Goal: Task Accomplishment & Management: Manage account settings

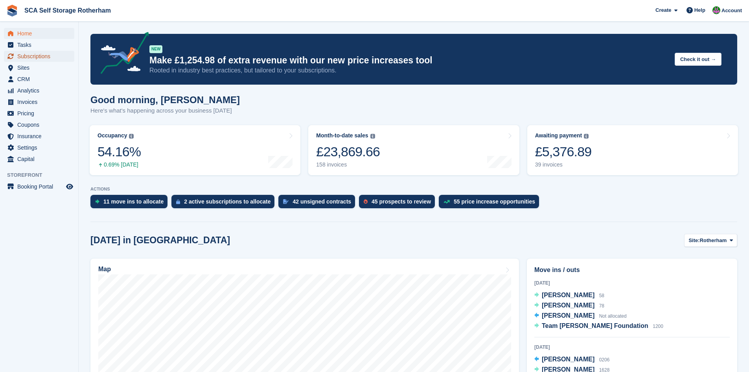
click at [52, 56] on span "Subscriptions" at bounding box center [40, 56] width 47 height 11
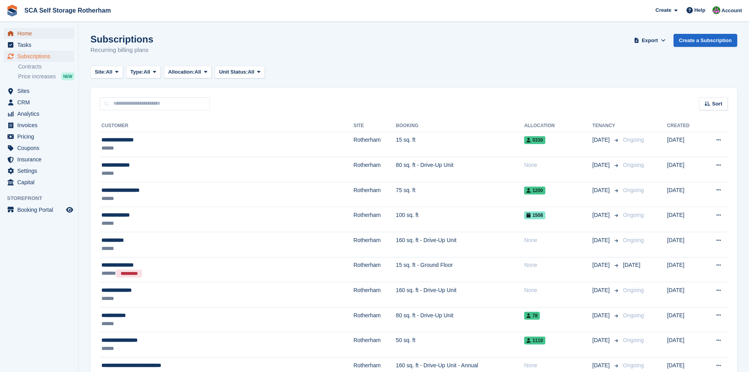
click at [35, 37] on span "Home" at bounding box center [40, 33] width 47 height 11
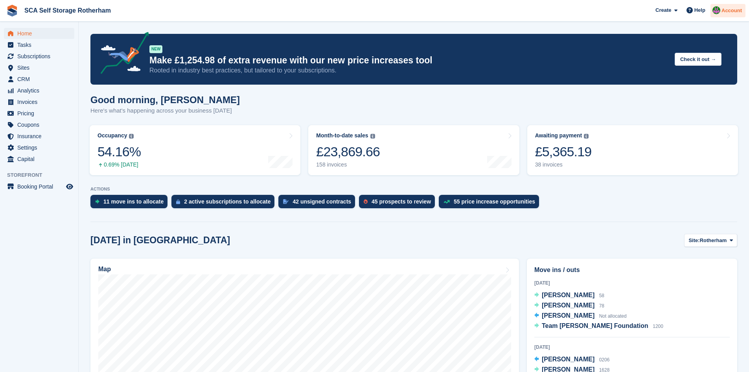
click at [721, 6] on div at bounding box center [717, 11] width 8 height 11
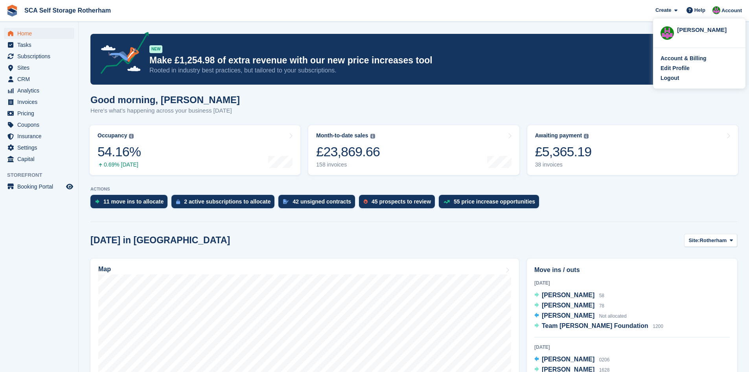
click at [678, 75] on div "Logout" at bounding box center [670, 78] width 18 height 8
